Goal: Task Accomplishment & Management: Manage account settings

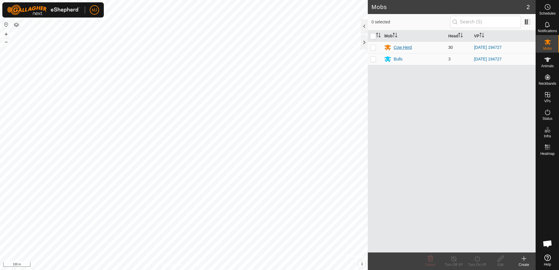
click at [402, 47] on div "Cow Herd" at bounding box center [402, 47] width 18 height 6
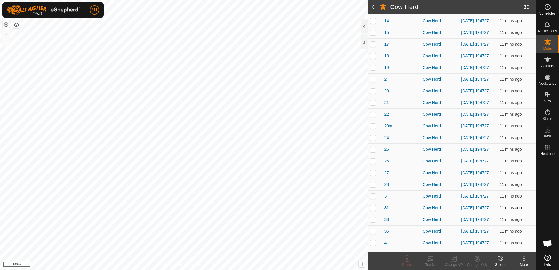
scroll to position [204, 0]
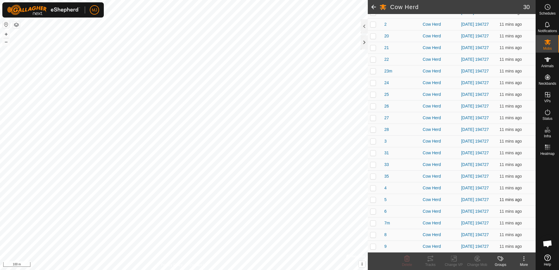
click at [372, 202] on p-checkbox at bounding box center [373, 199] width 6 height 5
checkbox input "true"
click at [453, 258] on icon at bounding box center [453, 258] width 7 height 7
click at [467, 245] on link "Turn Off VP" at bounding box center [471, 246] width 58 height 12
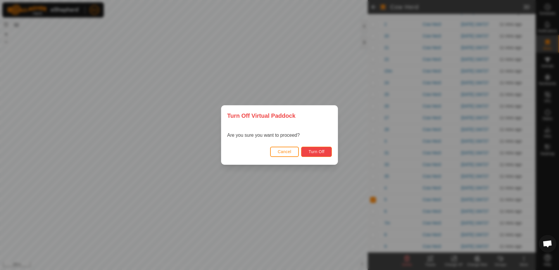
click at [314, 153] on span "Turn Off" at bounding box center [316, 151] width 16 height 5
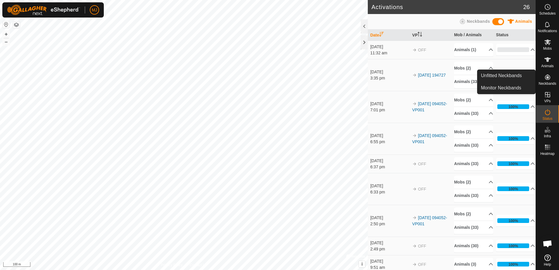
click at [546, 76] on icon at bounding box center [547, 76] width 5 height 5
click at [513, 74] on link "Unfitted Neckbands" at bounding box center [506, 76] width 58 height 12
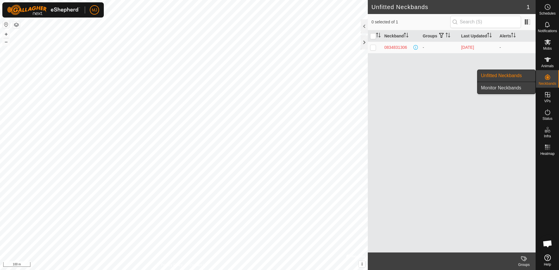
click at [513, 87] on link "Monitor Neckbands" at bounding box center [506, 88] width 58 height 12
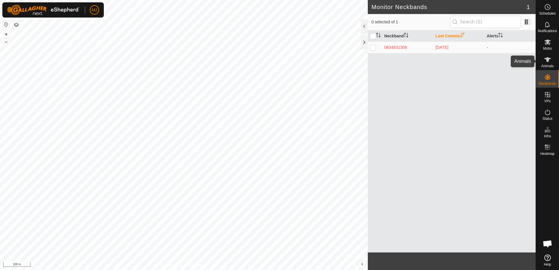
click at [551, 66] on span "Animals" at bounding box center [547, 66] width 13 height 4
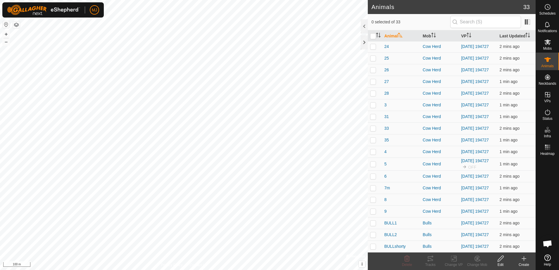
scroll to position [204, 0]
click at [374, 162] on p-checkbox at bounding box center [373, 164] width 6 height 5
click at [373, 162] on p-checkbox at bounding box center [373, 164] width 6 height 5
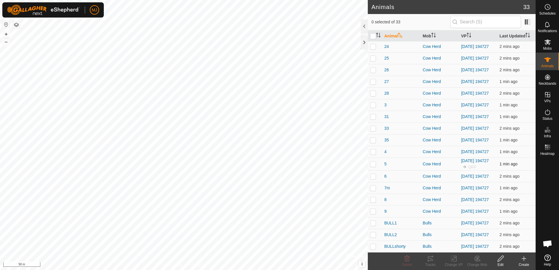
click at [373, 162] on p-checkbox at bounding box center [373, 164] width 6 height 5
checkbox input "false"
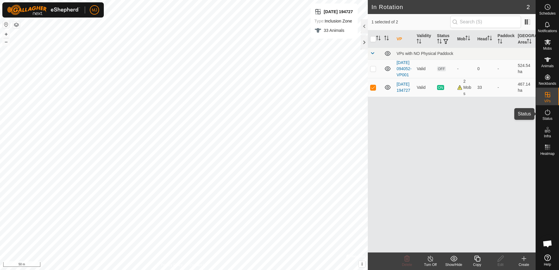
click at [552, 114] on es-activation-svg-icon at bounding box center [547, 111] width 11 height 9
